Goal: Check status: Check status

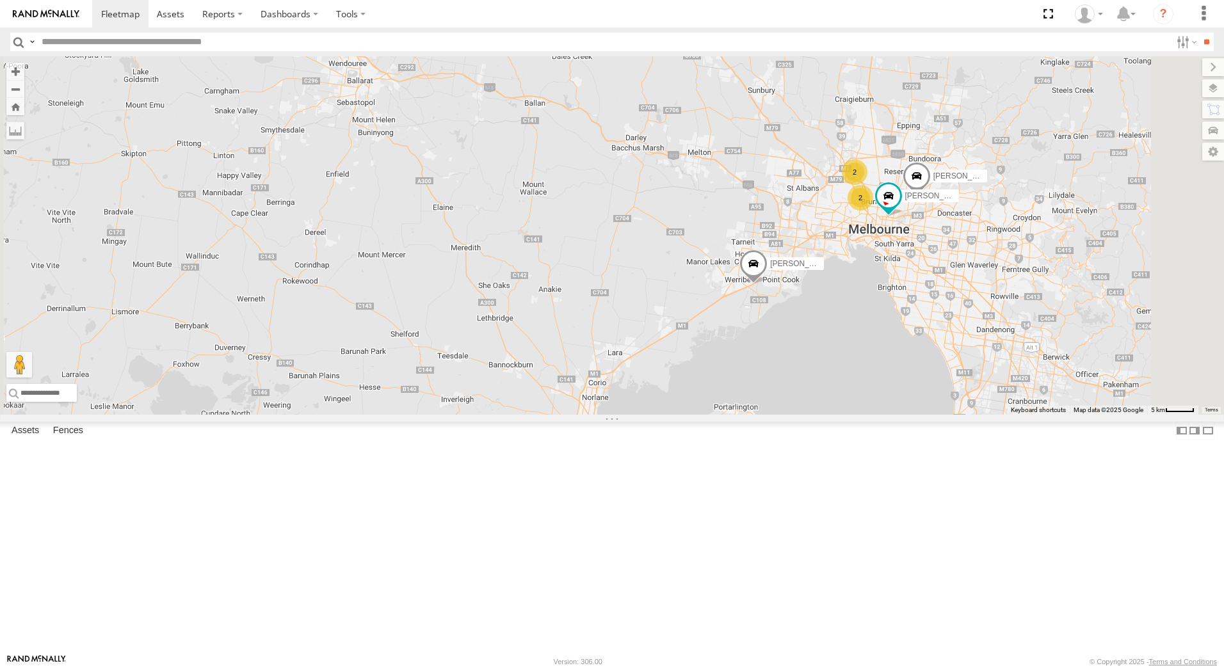
click at [767, 284] on span at bounding box center [753, 267] width 28 height 35
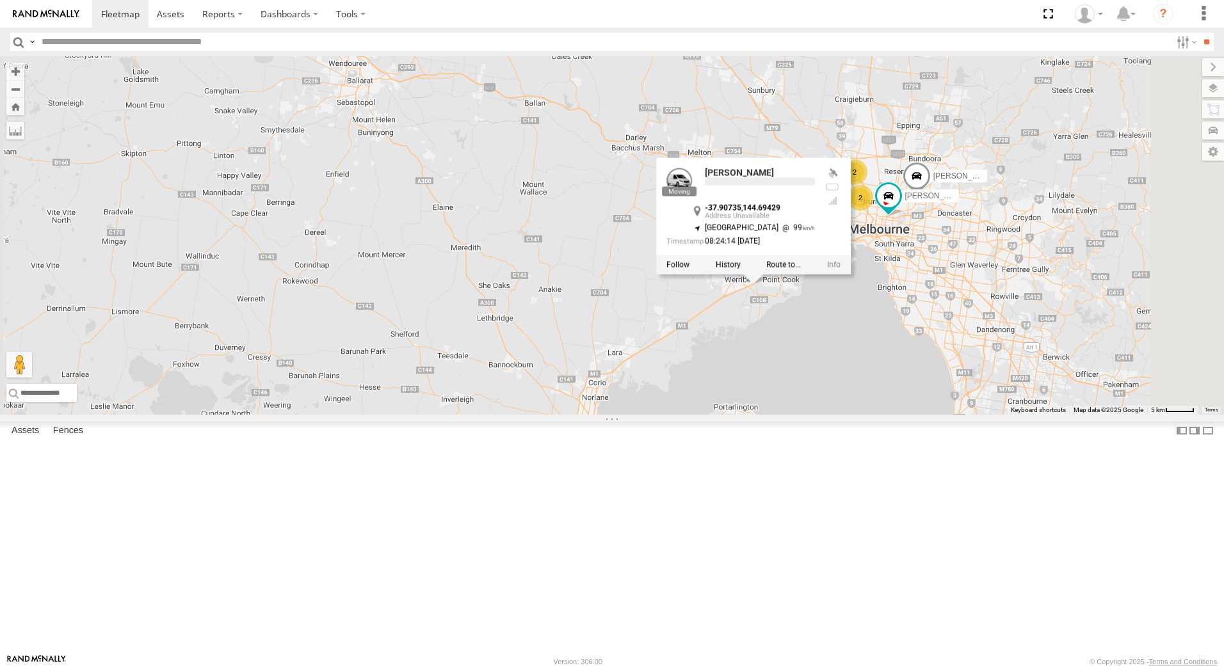
click at [872, 415] on div "Stefan Weeks David Bonaddio Rob Serpell 2 2 Rob Serpell -37.90735 , 144.69429 S…" at bounding box center [612, 235] width 1224 height 358
